Goal: Check status

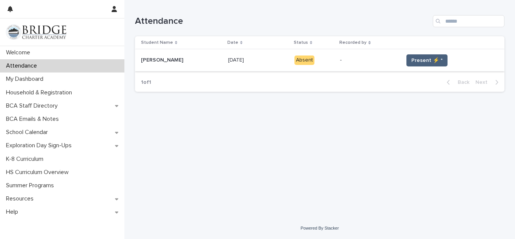
click at [423, 63] on span "Present ⚡ *" at bounding box center [426, 61] width 31 height 8
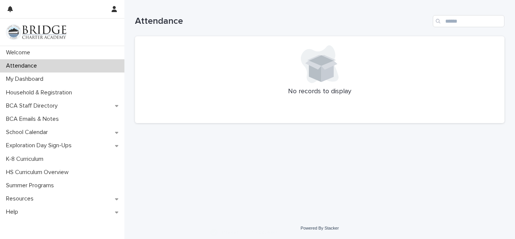
click at [423, 63] on div at bounding box center [319, 64] width 351 height 38
